Goal: Contribute content

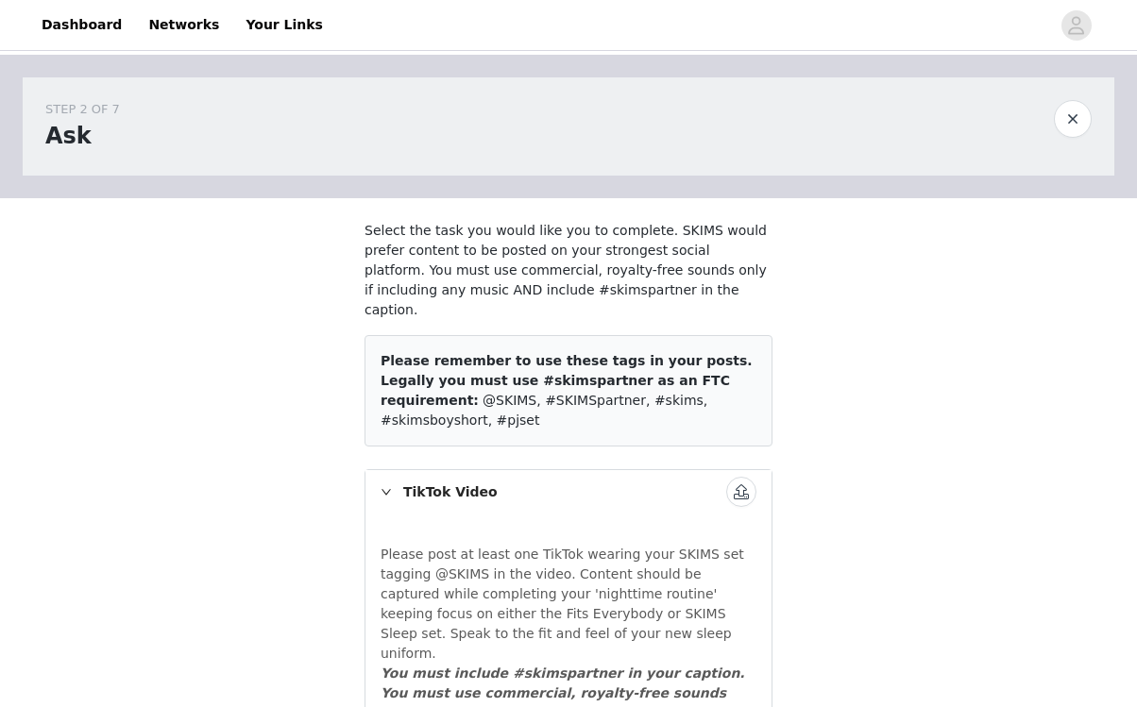
scroll to position [115, 0]
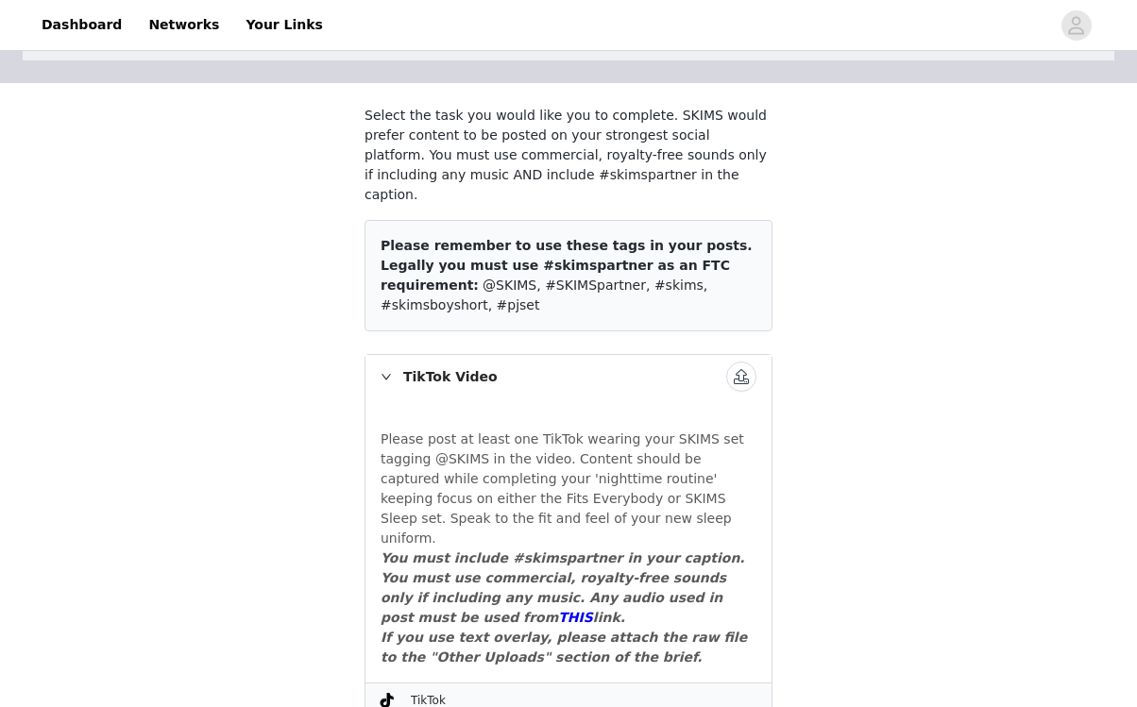
click at [395, 355] on div "TikTok Video" at bounding box center [568, 376] width 406 height 43
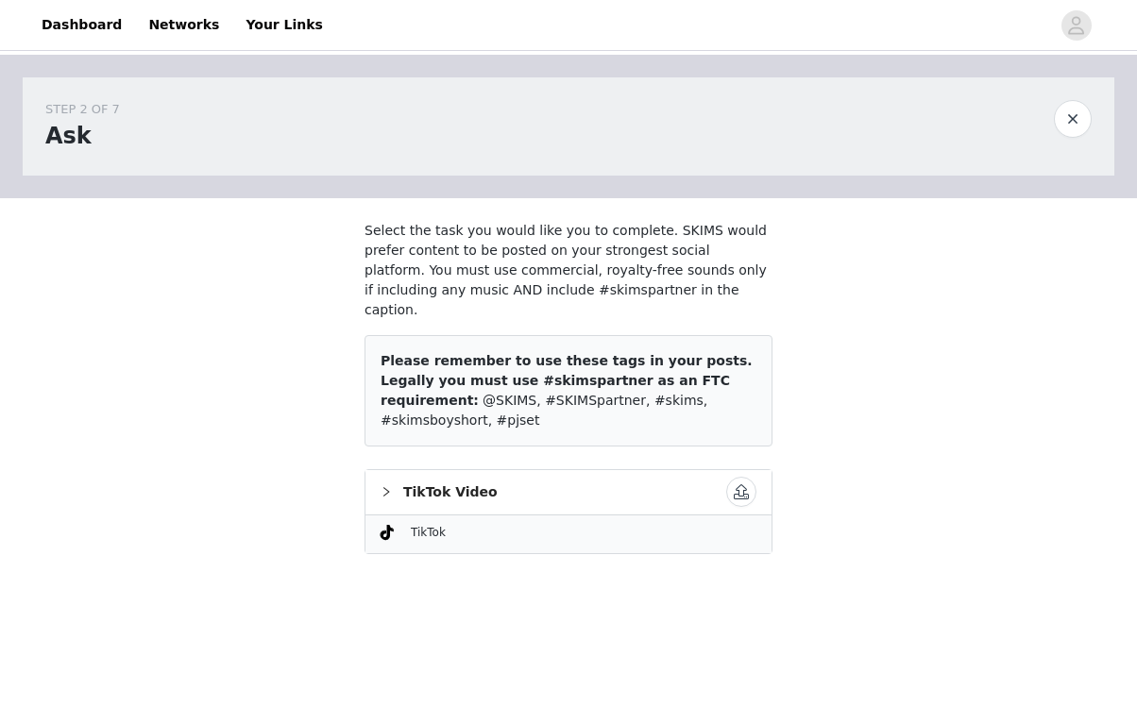
scroll to position [0, 0]
click at [401, 470] on div "TikTok Video" at bounding box center [568, 491] width 406 height 43
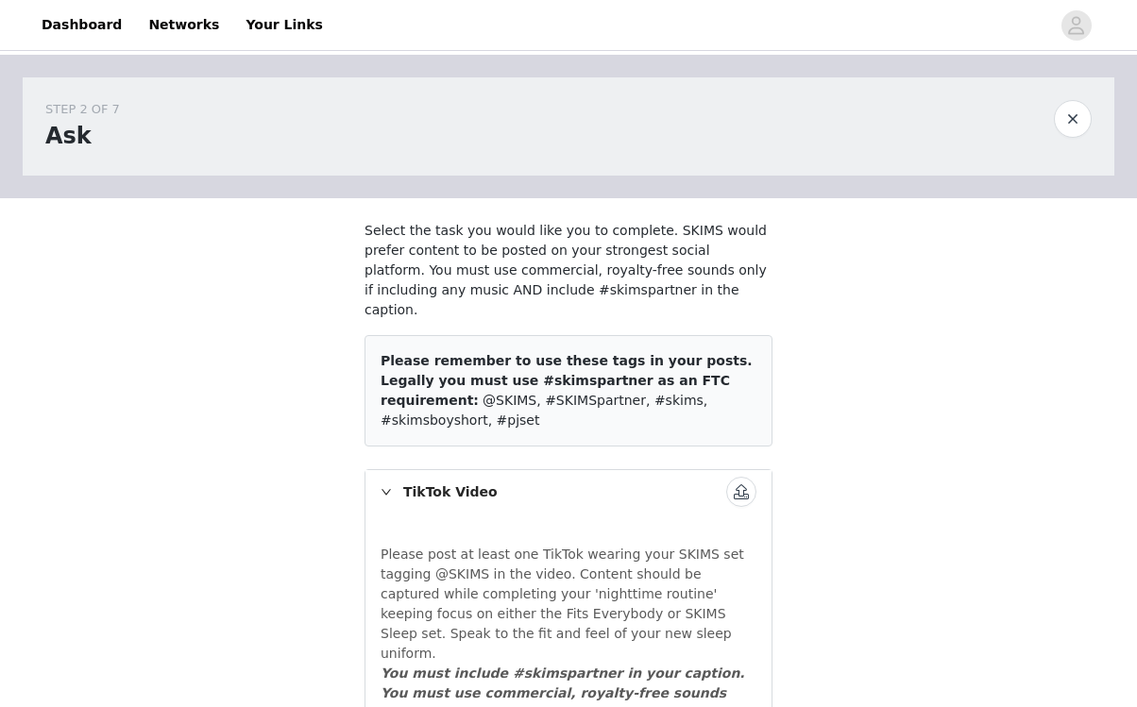
click at [744, 477] on button "button" at bounding box center [741, 492] width 30 height 30
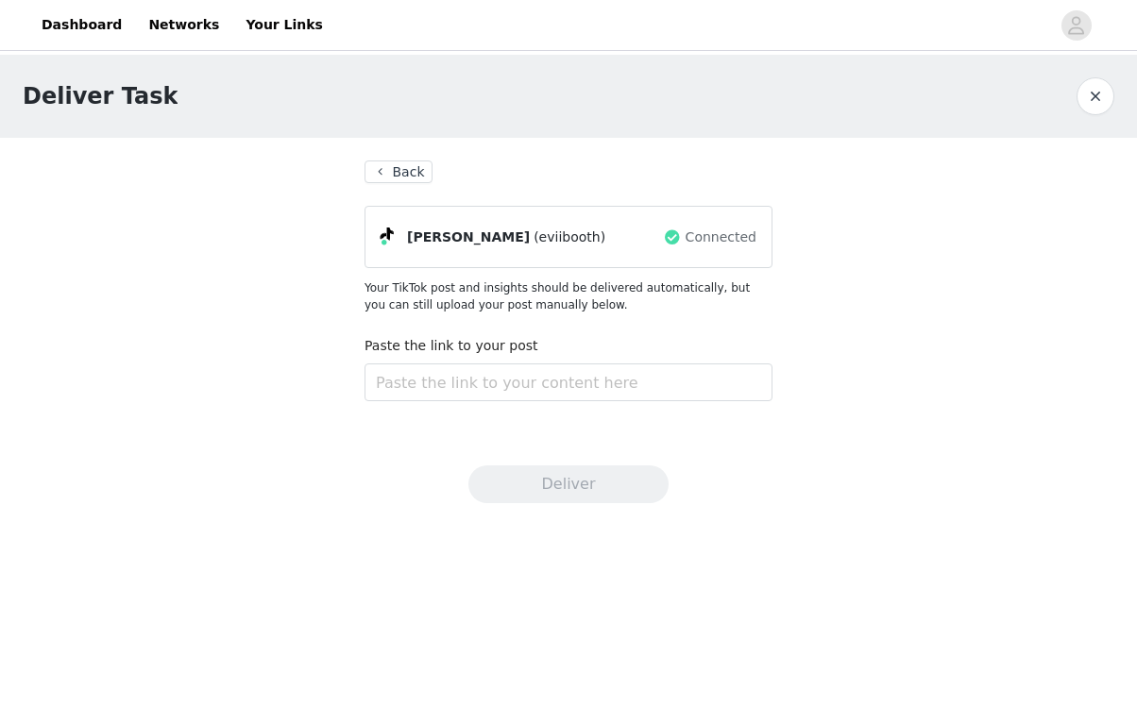
click at [599, 403] on div "Paste the link to your post" at bounding box center [568, 372] width 408 height 73
click at [527, 380] on input "text" at bounding box center [568, 383] width 408 height 38
paste input "[URL][DOMAIN_NAME]"
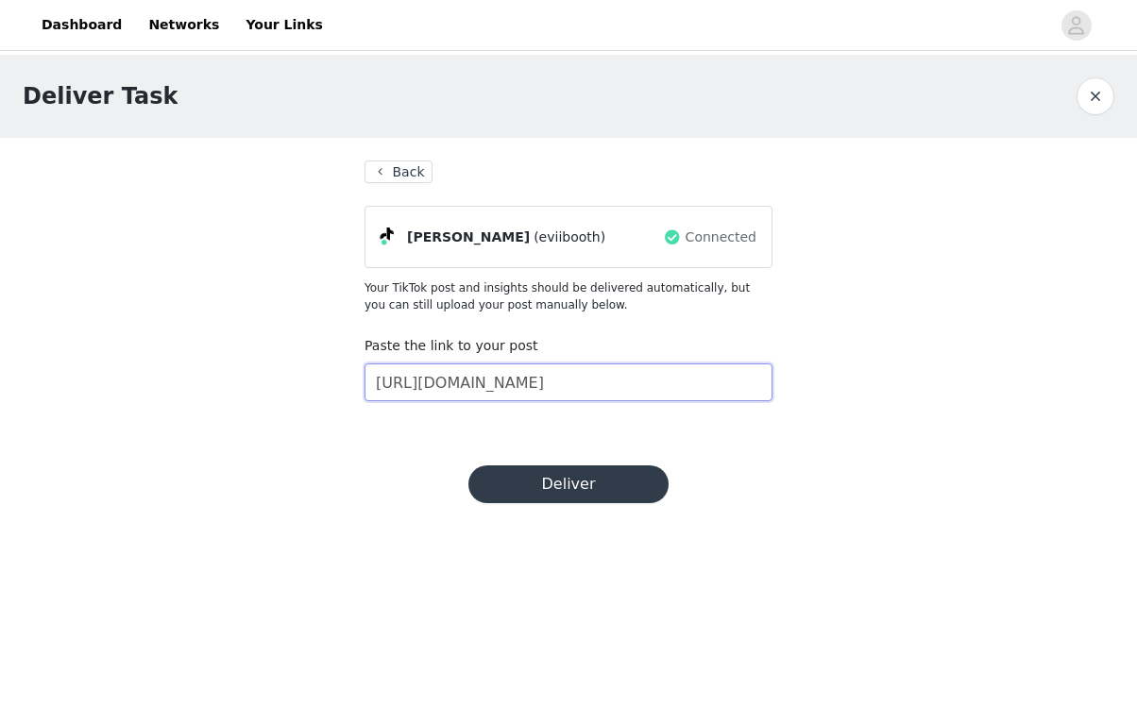
type input "[URL][DOMAIN_NAME]"
click at [572, 482] on button "Deliver" at bounding box center [568, 484] width 200 height 38
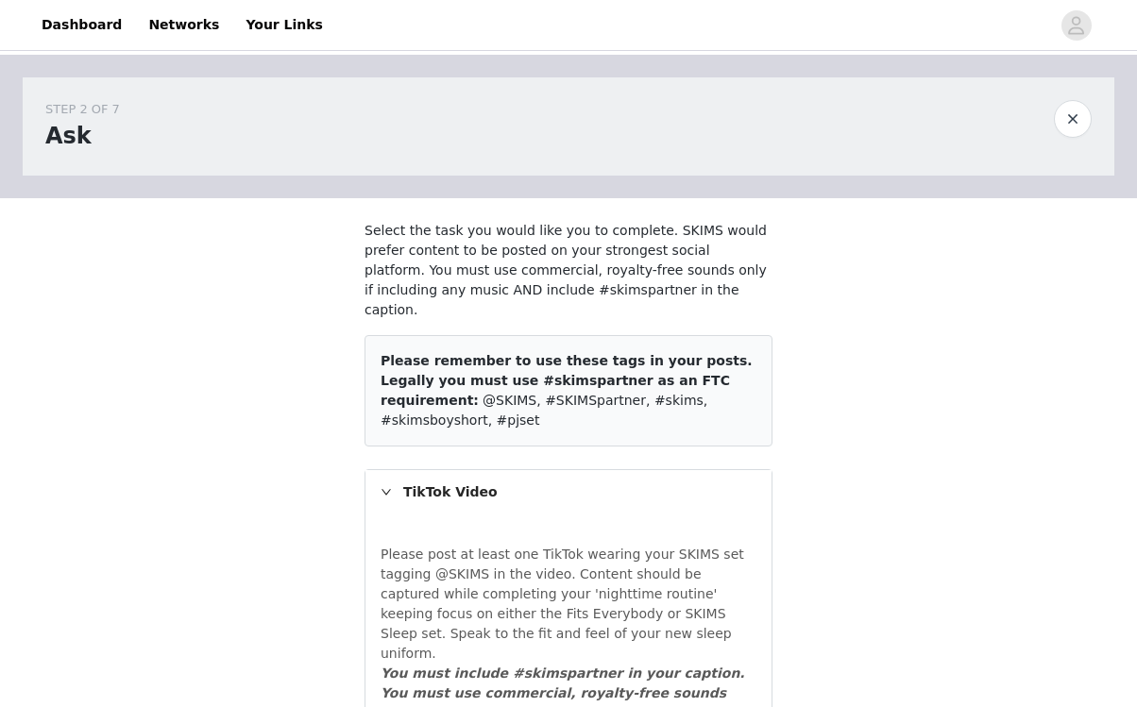
click at [918, 129] on div "STEP 2 OF 7 Ask" at bounding box center [549, 126] width 1008 height 53
click at [1072, 121] on button "button" at bounding box center [1073, 119] width 38 height 38
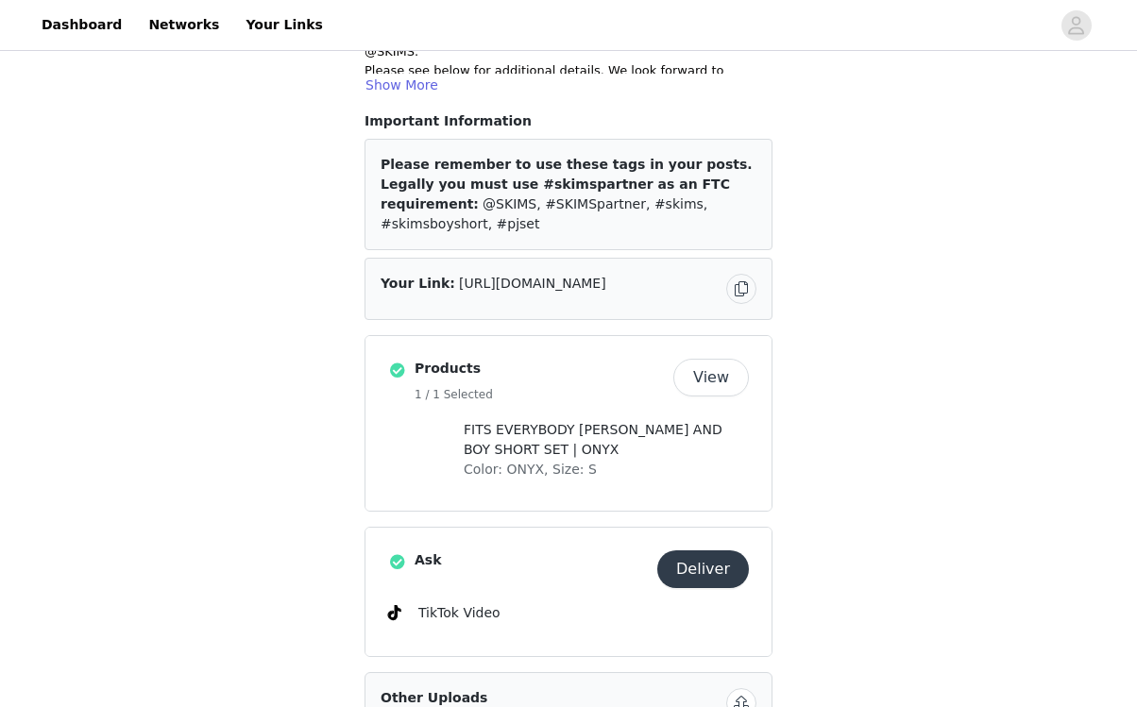
scroll to position [349, 0]
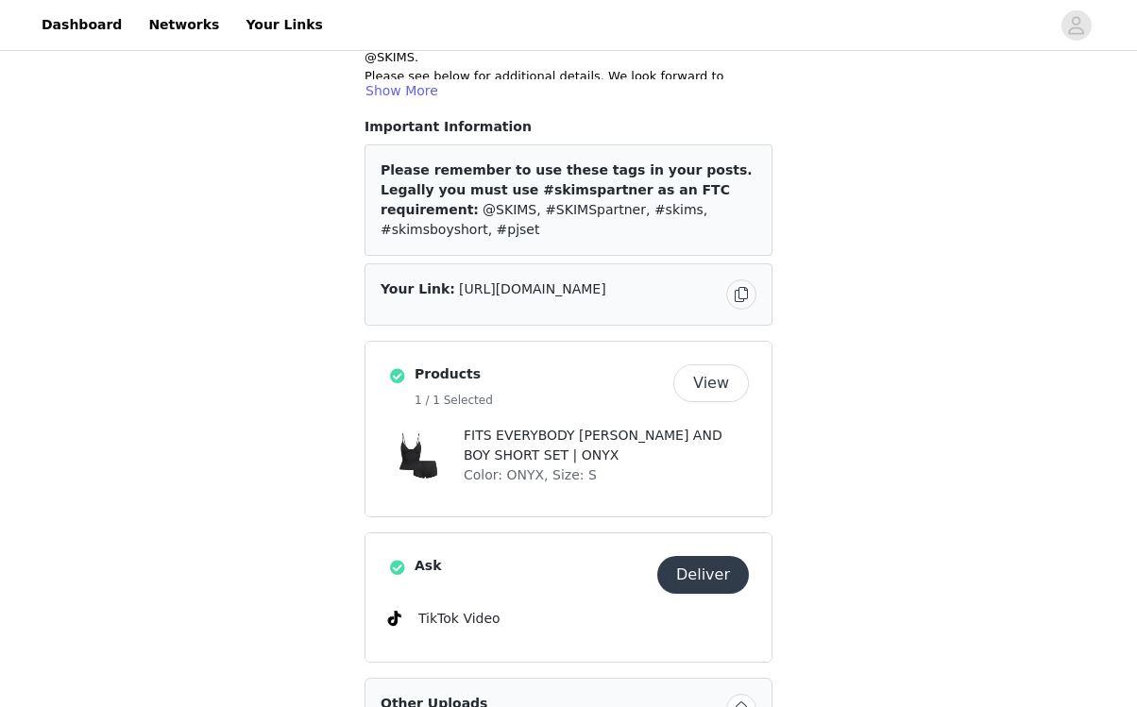
click at [711, 694] on h4 "Other Uploads" at bounding box center [550, 704] width 338 height 20
click at [730, 694] on button "button" at bounding box center [741, 709] width 30 height 30
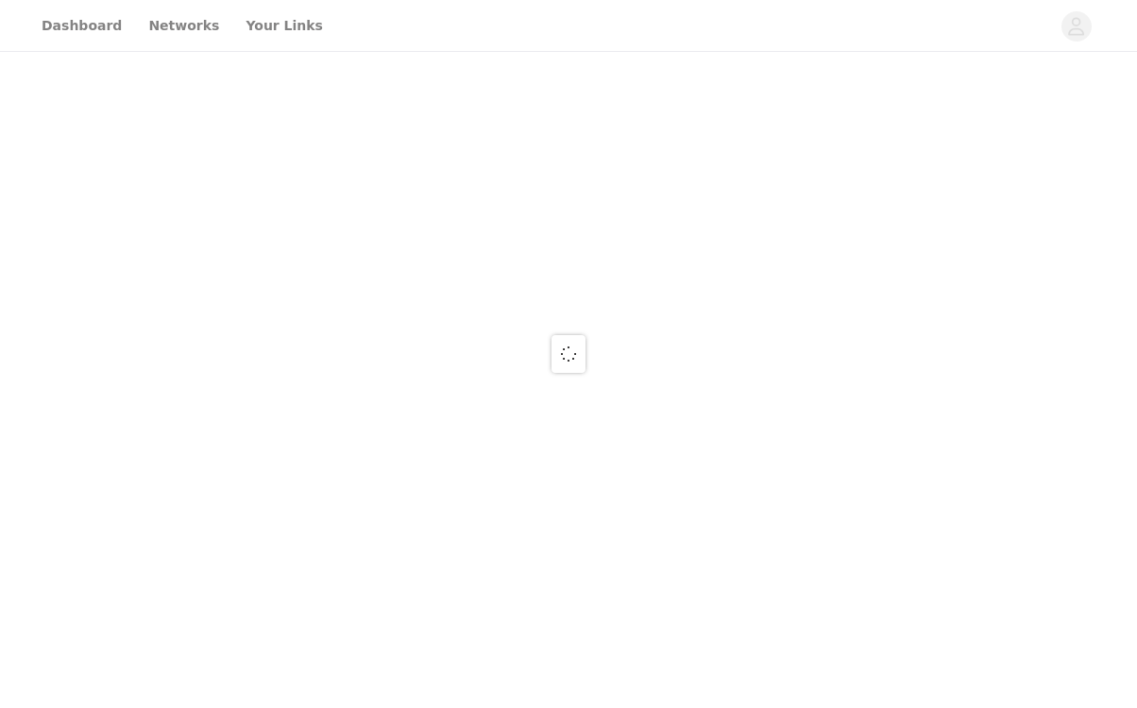
scroll to position [349, 0]
